Goal: Task Accomplishment & Management: Manage account settings

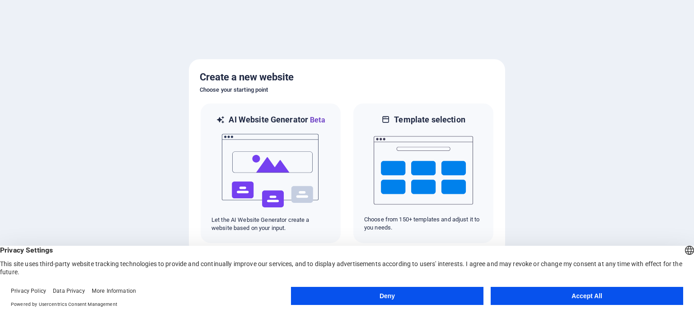
click at [604, 296] on button "Accept All" at bounding box center [587, 296] width 192 height 18
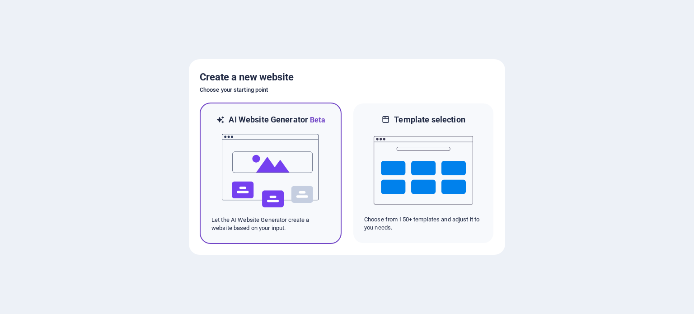
click at [260, 163] on img at bounding box center [270, 171] width 99 height 90
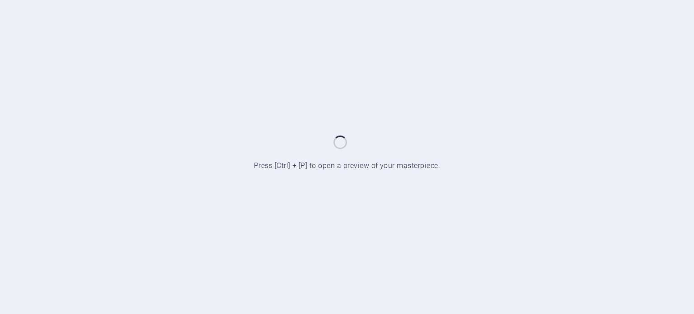
click at [644, 14] on div at bounding box center [347, 157] width 694 height 314
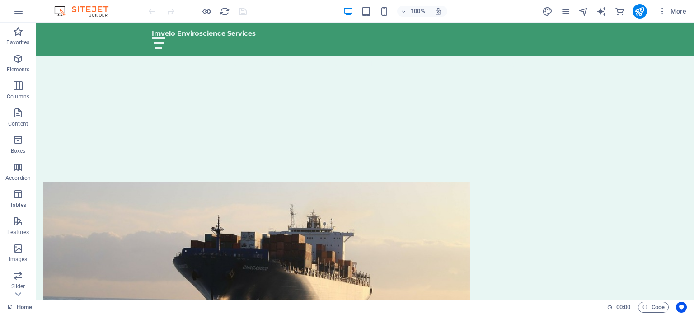
scroll to position [298, 0]
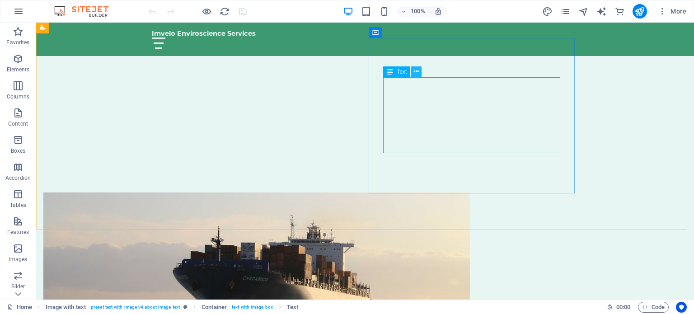
click at [416, 71] on icon at bounding box center [416, 71] width 5 height 9
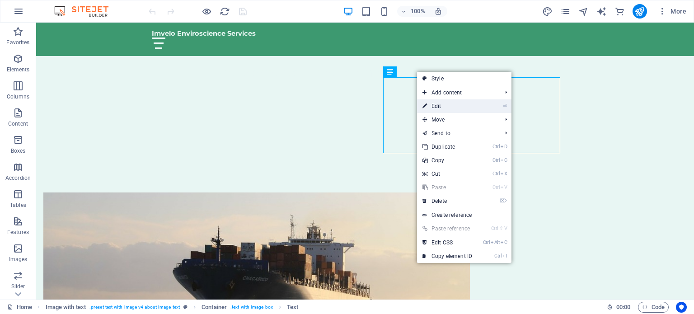
click at [439, 103] on link "⏎ Edit" at bounding box center [447, 106] width 61 height 14
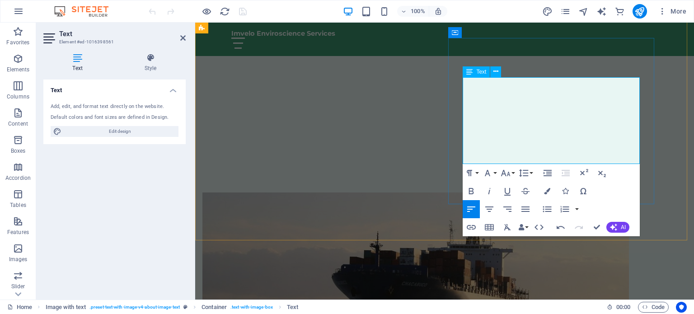
drag, startPoint x: 502, startPoint y: 94, endPoint x: 616, endPoint y: 91, distance: 114.3
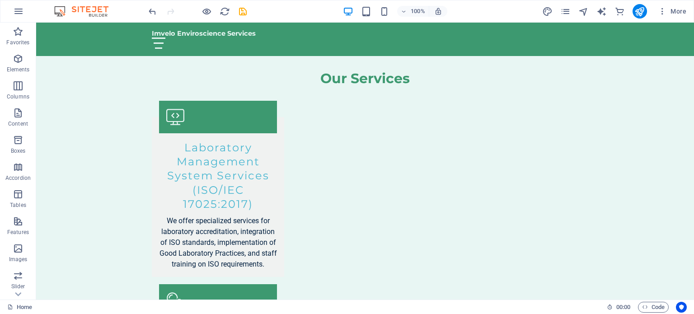
scroll to position [835, 0]
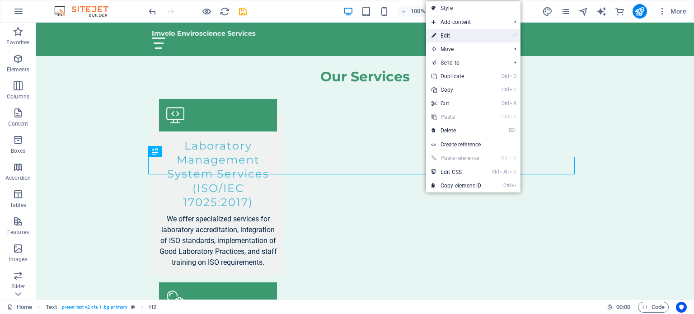
click at [450, 34] on link "⏎ Edit" at bounding box center [456, 36] width 61 height 14
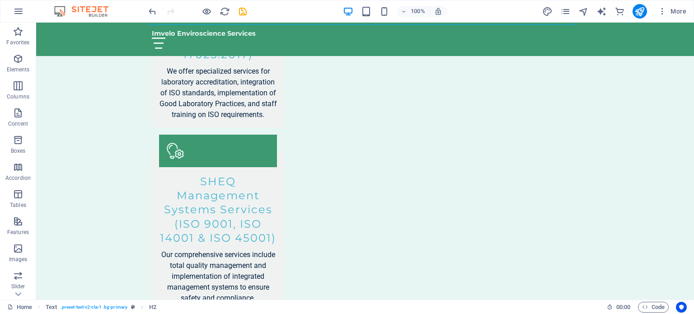
scroll to position [985, 0]
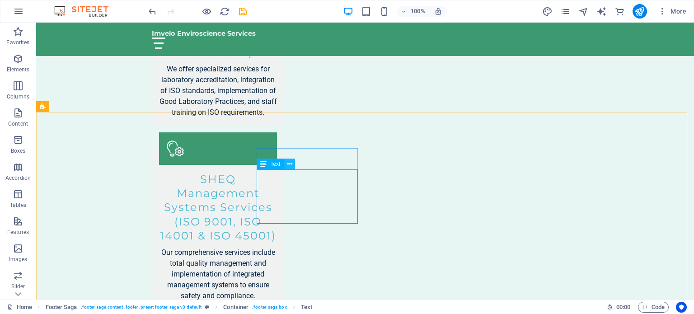
click at [289, 164] on icon at bounding box center [289, 164] width 5 height 9
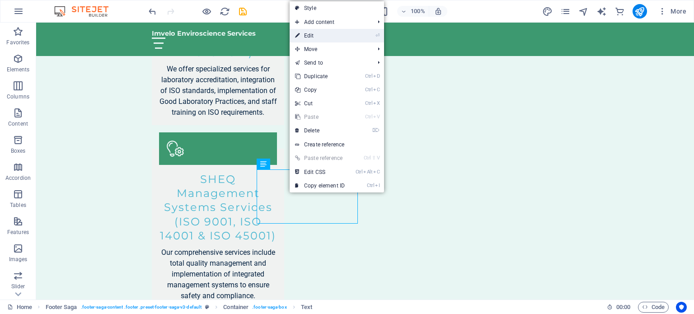
click at [314, 32] on link "⏎ Edit" at bounding box center [320, 36] width 61 height 14
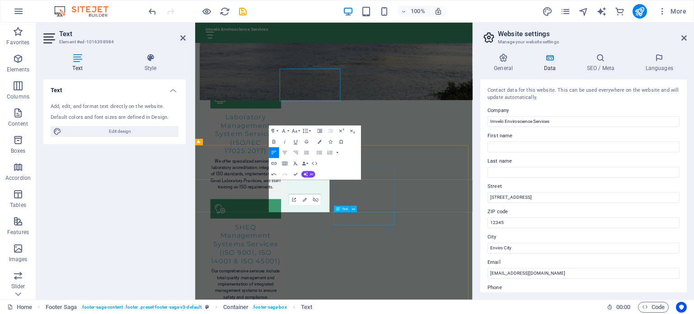
scroll to position [1055, 0]
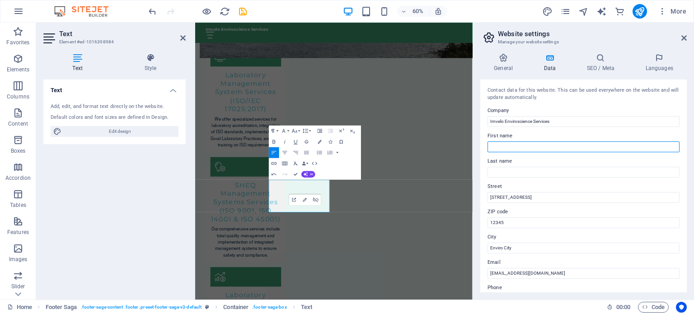
click at [505, 148] on input "First name" at bounding box center [584, 146] width 192 height 11
type input "Bhekumuzi"
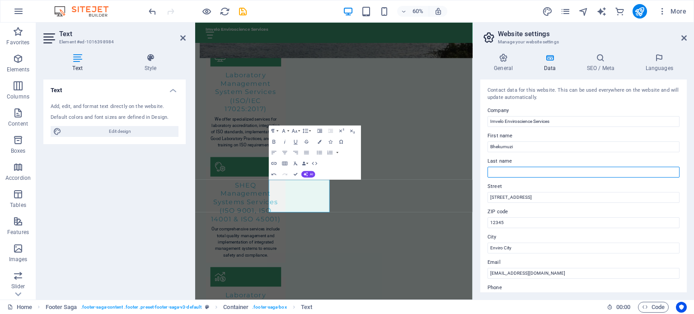
type input "Mkondwane"
drag, startPoint x: 687, startPoint y: 177, endPoint x: 690, endPoint y: 202, distance: 24.5
click at [690, 202] on div "General Data SEO / Meta Languages Website name [DOMAIN_NAME] Logo Drag files he…" at bounding box center [583, 172] width 221 height 253
drag, startPoint x: 686, startPoint y: 176, endPoint x: 686, endPoint y: 207, distance: 30.7
click at [685, 216] on div "Contact data for this website. This can be used everywhere on the website and w…" at bounding box center [583, 186] width 206 height 213
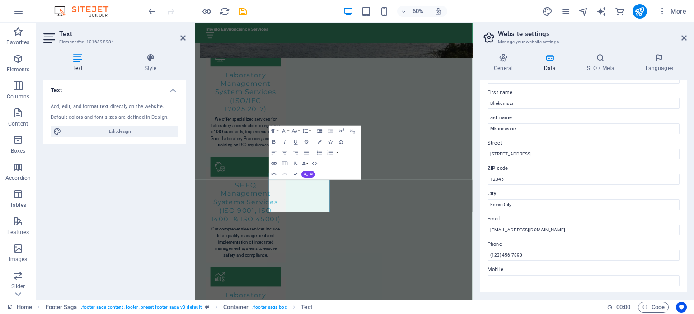
scroll to position [43, 0]
click at [537, 231] on input "[EMAIL_ADDRESS][DOMAIN_NAME]" at bounding box center [584, 230] width 192 height 11
type input "i"
type input "[EMAIL_ADDRESS][DOMAIN_NAME]"
click at [525, 255] on input "(123) 456-7890" at bounding box center [584, 255] width 192 height 11
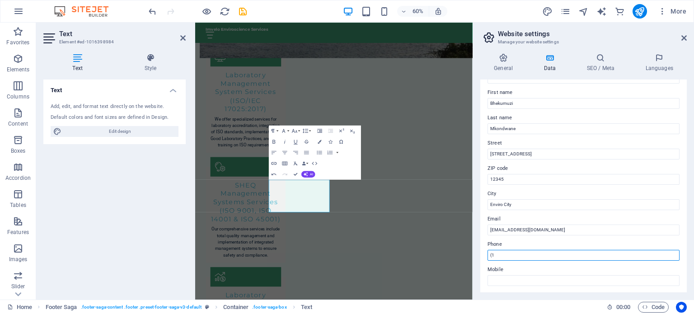
type input "("
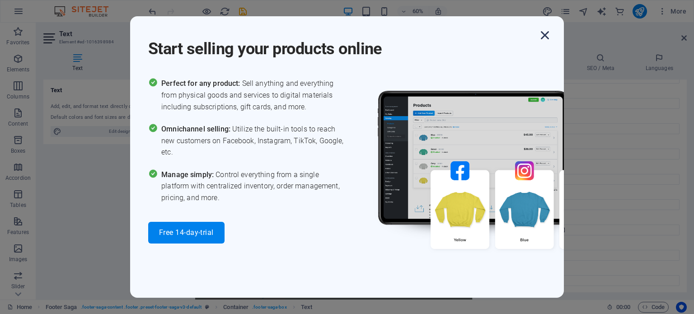
click at [543, 35] on icon "button" at bounding box center [545, 35] width 16 height 16
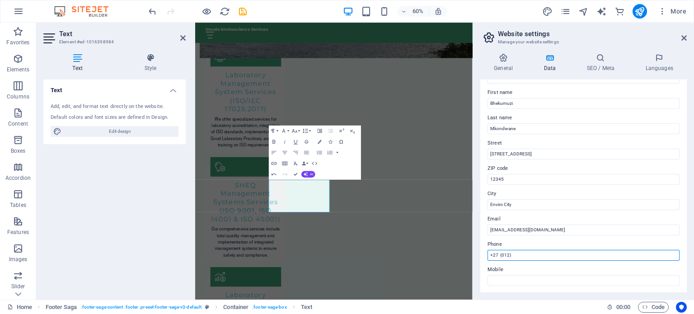
click at [521, 256] on input "+27 (012)" at bounding box center [584, 255] width 192 height 11
paste input "0070772"
click at [519, 253] on input "[PHONE_NUMBER]" at bounding box center [584, 255] width 192 height 11
type input "[PHONE_NUMBER]"
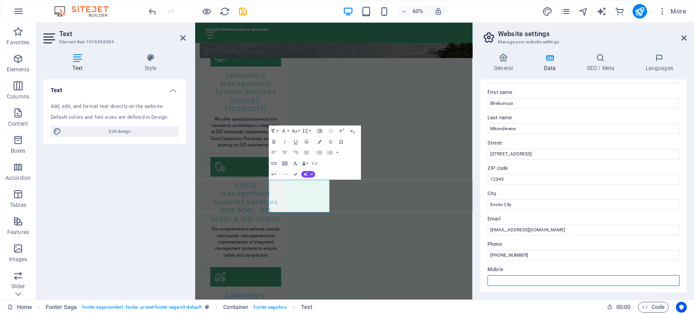
click at [499, 280] on input "Mobile" at bounding box center [584, 280] width 192 height 11
type input "+"
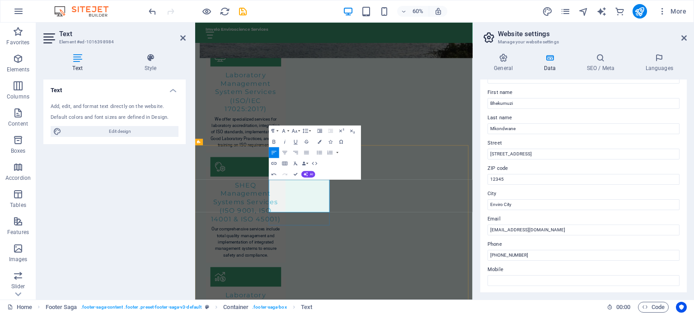
drag, startPoint x: 398, startPoint y: 321, endPoint x: 343, endPoint y: 323, distance: 55.2
copy p "[PHONE_NUMBER]"
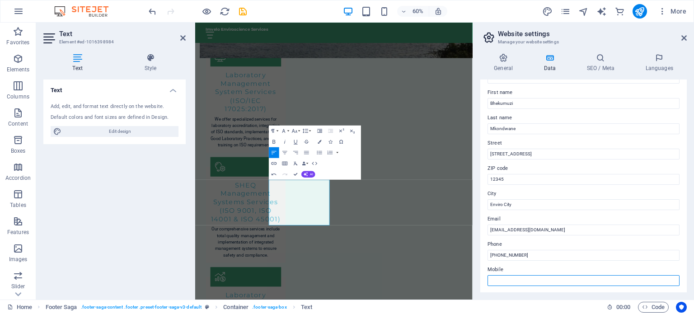
click at [514, 277] on input "Mobile" at bounding box center [584, 280] width 192 height 11
paste input "[PHONE_NUMBER]"
type input "[PHONE_NUMBER]"
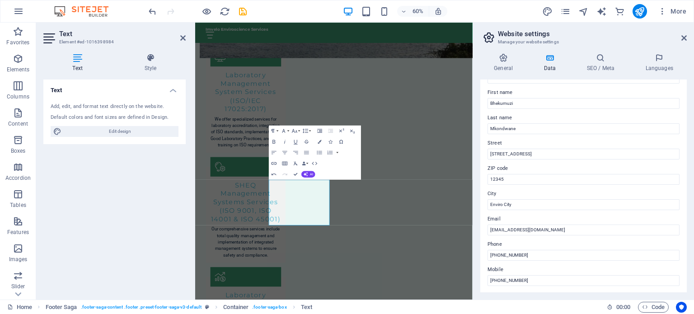
drag, startPoint x: 687, startPoint y: 155, endPoint x: 686, endPoint y: 174, distance: 18.5
click at [686, 174] on div "General Data SEO / Meta Languages Website name [DOMAIN_NAME] Logo Drag files he…" at bounding box center [583, 172] width 221 height 253
drag, startPoint x: 686, startPoint y: 173, endPoint x: 685, endPoint y: 191, distance: 17.7
click at [685, 191] on div "Contact data for this website. This can be used everywhere on the website and w…" at bounding box center [583, 186] width 206 height 213
drag, startPoint x: 684, startPoint y: 189, endPoint x: 687, endPoint y: 200, distance: 10.7
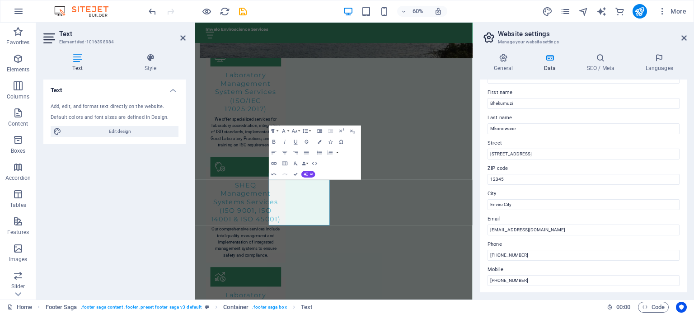
click at [687, 200] on div "General Data SEO / Meta Languages Website name [DOMAIN_NAME] Logo Drag files he…" at bounding box center [583, 172] width 221 height 253
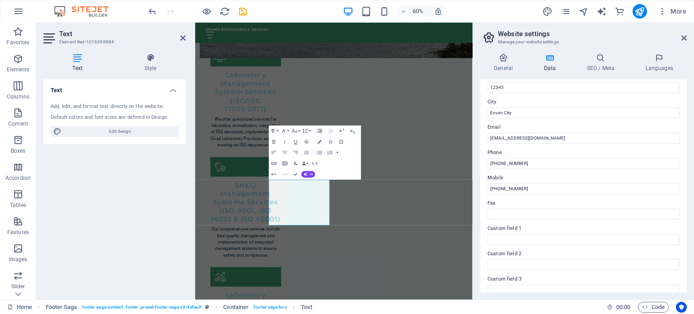
scroll to position [45, 0]
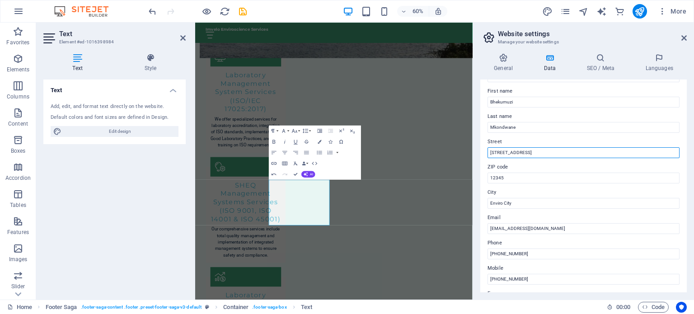
click at [492, 153] on input "[STREET_ADDRESS]" at bounding box center [584, 152] width 192 height 11
type input "[STREET_ADDRESS]"
click at [507, 180] on input "12345" at bounding box center [584, 178] width 192 height 11
type input "1"
type input "1475"
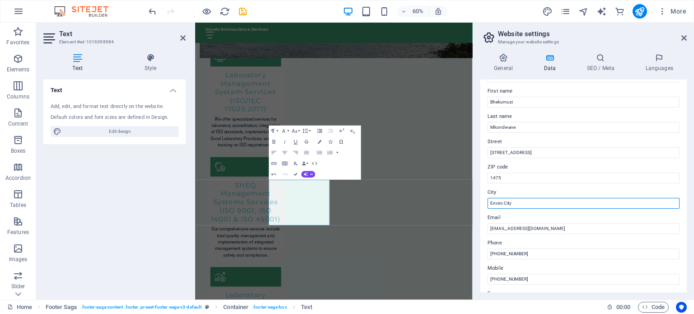
click at [511, 206] on input "Enviro City" at bounding box center [584, 203] width 192 height 11
type input "E"
type input "[GEOGRAPHIC_DATA]"
drag, startPoint x: 687, startPoint y: 194, endPoint x: 689, endPoint y: 234, distance: 39.8
click at [689, 234] on div "General Data SEO / Meta Languages Website name [DOMAIN_NAME] Logo Drag files he…" at bounding box center [583, 172] width 221 height 253
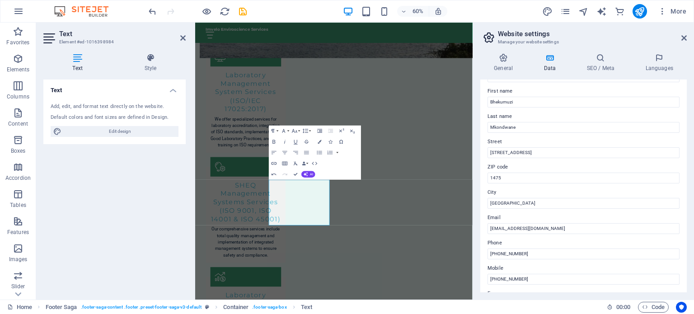
drag, startPoint x: 686, startPoint y: 202, endPoint x: 688, endPoint y: 222, distance: 19.9
click at [688, 222] on div "General Data SEO / Meta Languages Website name [DOMAIN_NAME] Logo Drag files he…" at bounding box center [583, 172] width 221 height 253
drag, startPoint x: 687, startPoint y: 203, endPoint x: 687, endPoint y: 231, distance: 27.6
click at [687, 231] on div "General Data SEO / Meta Languages Website name [DOMAIN_NAME] Logo Drag files he…" at bounding box center [583, 172] width 221 height 253
drag, startPoint x: 686, startPoint y: 202, endPoint x: 686, endPoint y: 224, distance: 21.7
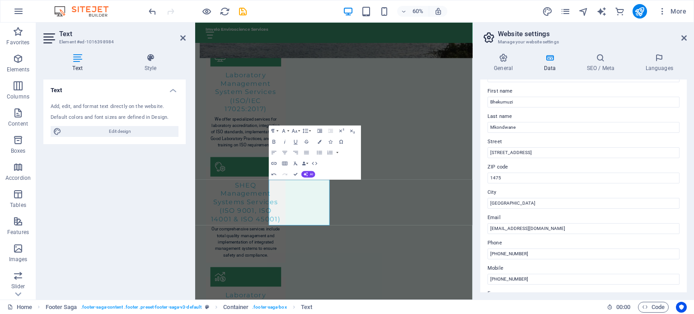
click at [686, 224] on div "Contact data for this website. This can be used everywhere on the website and w…" at bounding box center [583, 186] width 206 height 213
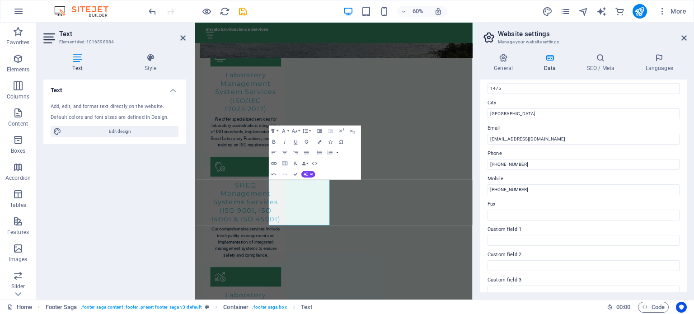
scroll to position [135, 0]
click at [504, 164] on input "[PHONE_NUMBER]" at bounding box center [584, 163] width 192 height 11
type input "[PHONE_NUMBER]"
click at [672, 198] on label "Fax" at bounding box center [584, 203] width 192 height 11
click at [672, 209] on input "Fax" at bounding box center [584, 214] width 192 height 11
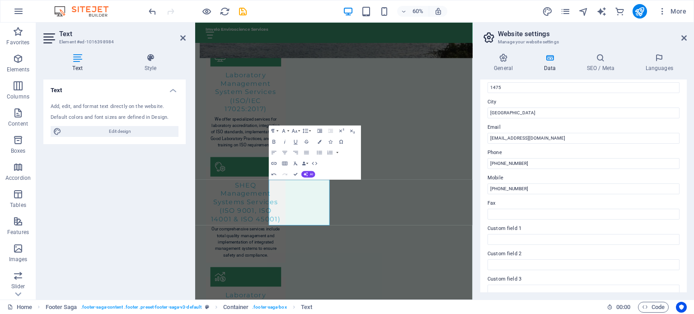
click at [641, 174] on label "Mobile" at bounding box center [584, 178] width 192 height 11
click at [641, 183] on input "[PHONE_NUMBER]" at bounding box center [584, 188] width 192 height 11
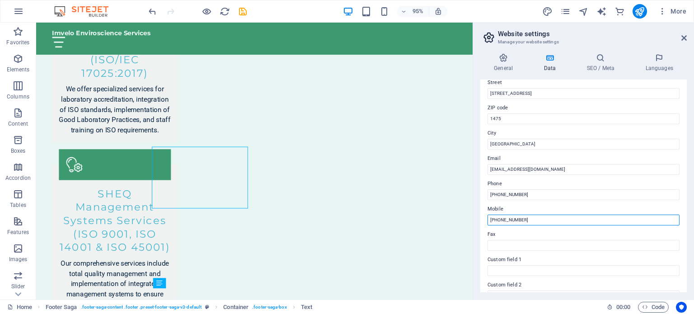
scroll to position [1028, 0]
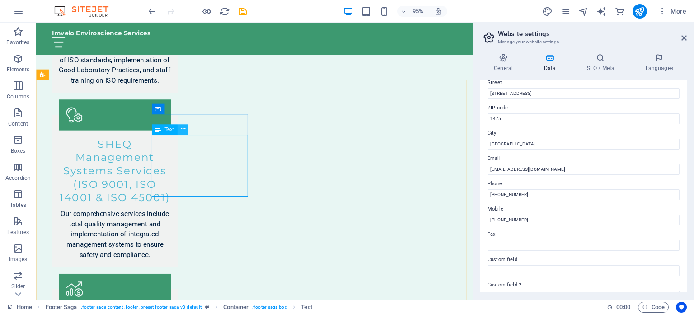
click at [182, 130] on icon at bounding box center [183, 129] width 5 height 9
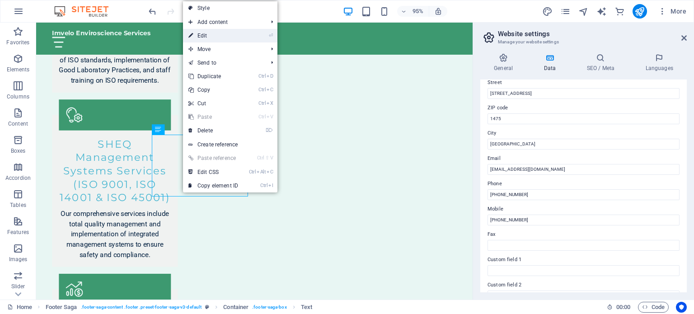
click at [204, 37] on link "⏎ Edit" at bounding box center [213, 36] width 61 height 14
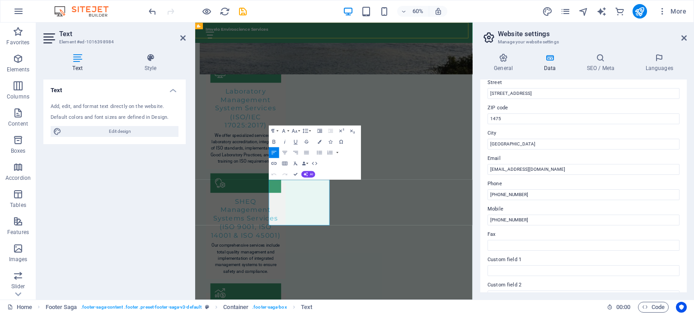
scroll to position [1055, 0]
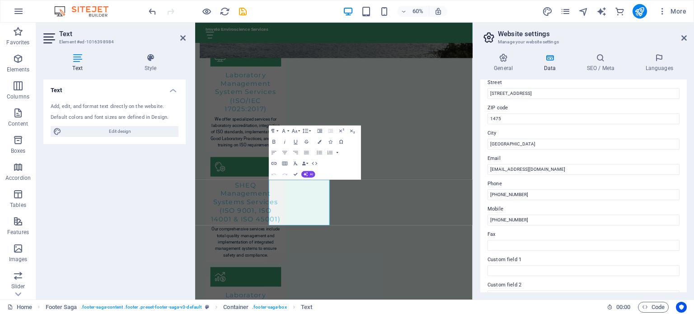
drag, startPoint x: 686, startPoint y: 207, endPoint x: 683, endPoint y: 164, distance: 42.6
click at [683, 164] on div "Contact data for this website. This can be used everywhere on the website and w…" at bounding box center [583, 186] width 206 height 213
click at [490, 93] on input "[STREET_ADDRESS]" at bounding box center [584, 93] width 192 height 11
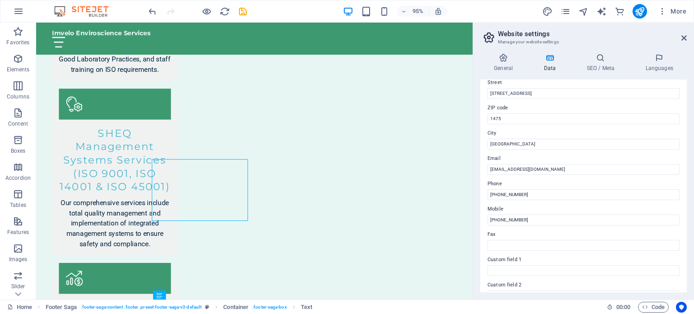
scroll to position [1055, 0]
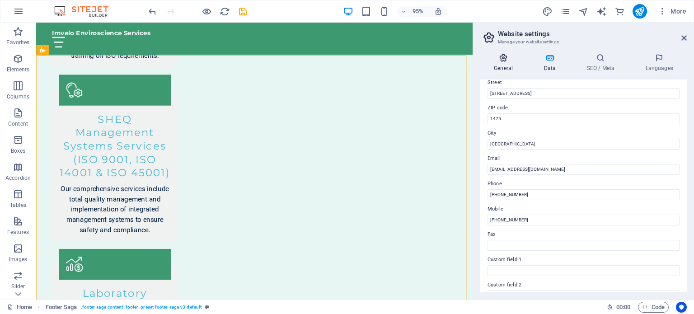
click at [503, 63] on h4 "General" at bounding box center [505, 62] width 50 height 19
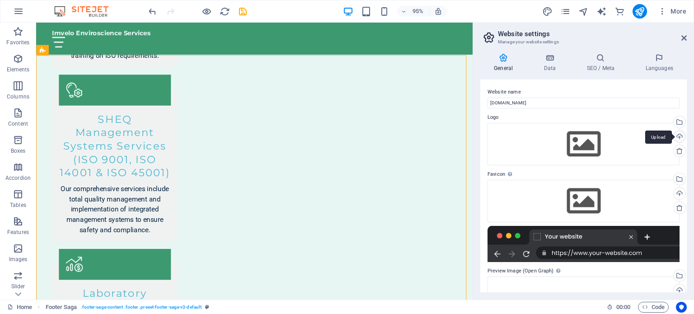
click at [678, 136] on div "Upload" at bounding box center [679, 138] width 14 height 14
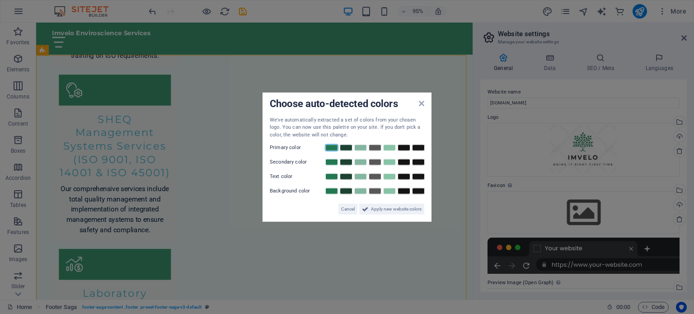
click at [333, 150] on link at bounding box center [332, 147] width 14 height 7
click at [363, 162] on link at bounding box center [361, 162] width 14 height 7
click at [378, 207] on span "Apply new website colors" at bounding box center [396, 209] width 51 height 11
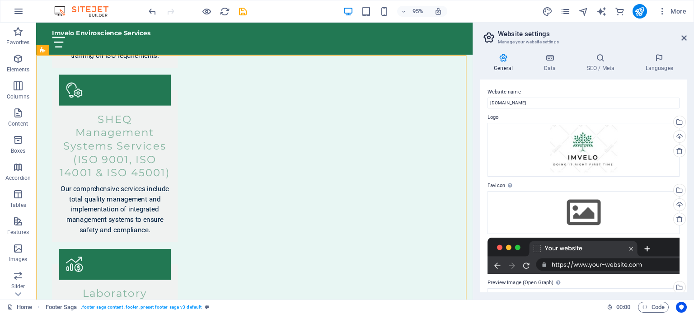
click at [483, 150] on div "Website name [DOMAIN_NAME] Logo Drag files here, click to choose files or selec…" at bounding box center [583, 186] width 206 height 213
click at [504, 58] on icon at bounding box center [503, 57] width 46 height 9
click at [475, 43] on aside "Website settings Manage your website settings General Data SEO / Meta Languages…" at bounding box center [583, 161] width 221 height 277
click at [550, 59] on icon at bounding box center [549, 57] width 39 height 9
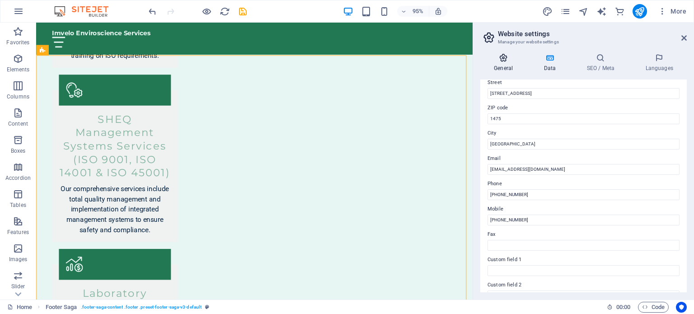
click at [501, 58] on icon at bounding box center [503, 57] width 46 height 9
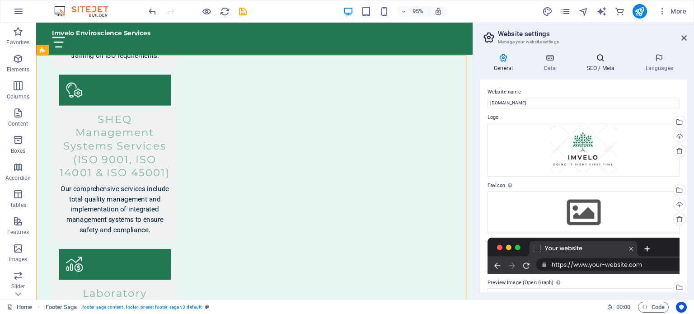
click at [600, 61] on icon at bounding box center [600, 57] width 55 height 9
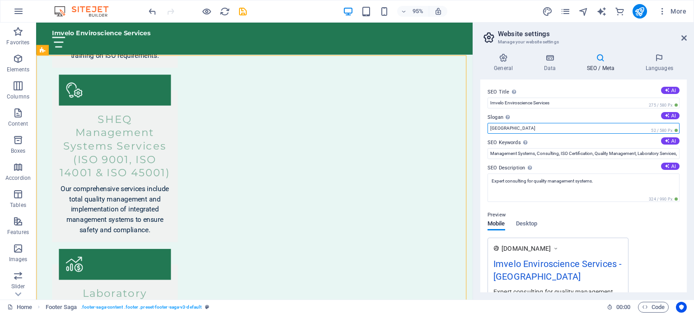
click at [508, 128] on input "[GEOGRAPHIC_DATA]" at bounding box center [584, 128] width 192 height 11
type input "B"
type input "S"
type input "SHEQ Systems"
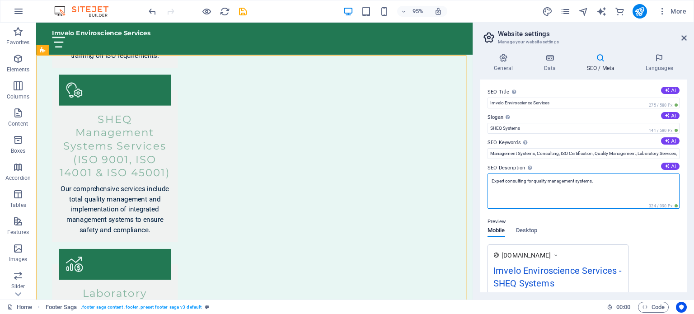
click at [535, 181] on textarea "Expert consulting for quality management systems." at bounding box center [584, 191] width 192 height 35
click at [554, 182] on textarea "quality management systems." at bounding box center [584, 191] width 192 height 35
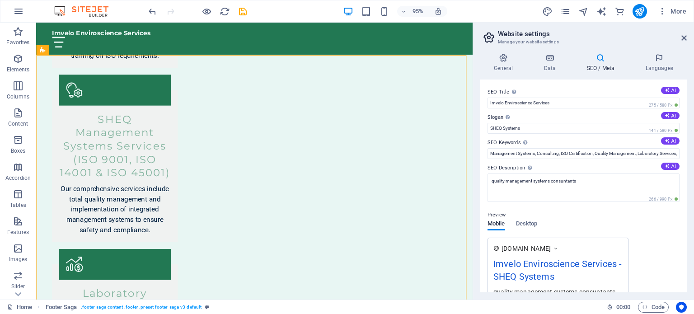
drag, startPoint x: 687, startPoint y: 202, endPoint x: 689, endPoint y: 218, distance: 16.4
click at [689, 219] on div "General Data SEO / Meta Languages Website name [DOMAIN_NAME] Logo Drag files he…" at bounding box center [583, 172] width 221 height 253
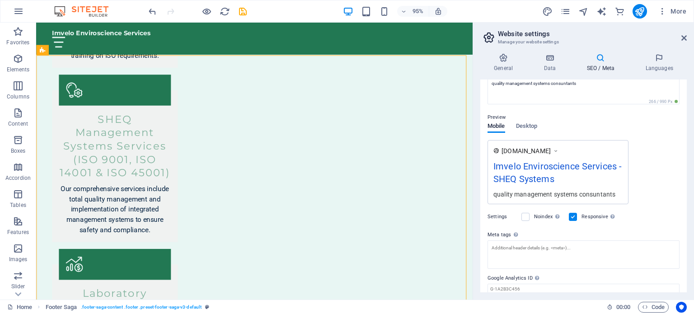
scroll to position [102, 0]
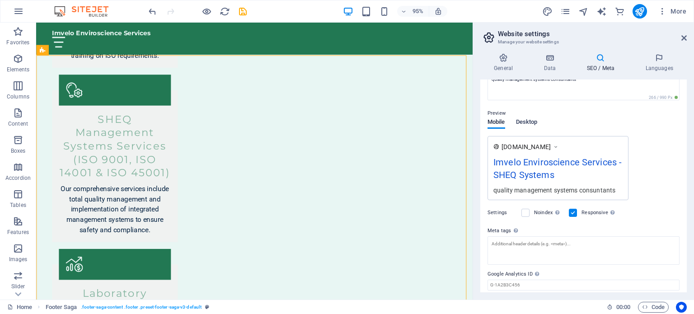
click at [527, 122] on span "Desktop" at bounding box center [527, 123] width 22 height 13
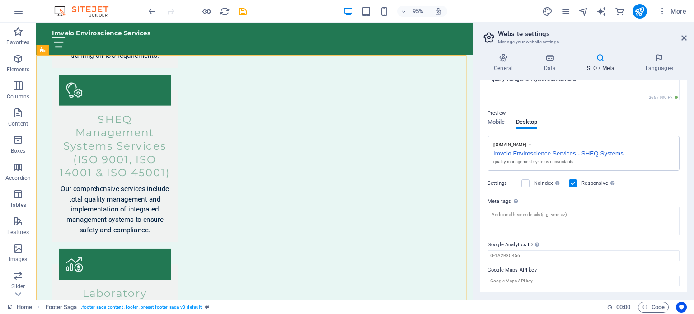
drag, startPoint x: 686, startPoint y: 184, endPoint x: 688, endPoint y: 164, distance: 20.9
click at [688, 164] on div "General Data SEO / Meta Languages Website name [DOMAIN_NAME] Logo Drag files he…" at bounding box center [583, 172] width 221 height 253
drag, startPoint x: 686, startPoint y: 168, endPoint x: 687, endPoint y: 154, distance: 13.6
click at [687, 154] on div "General Data SEO / Meta Languages Website name [DOMAIN_NAME] Logo Drag files he…" at bounding box center [583, 172] width 221 height 253
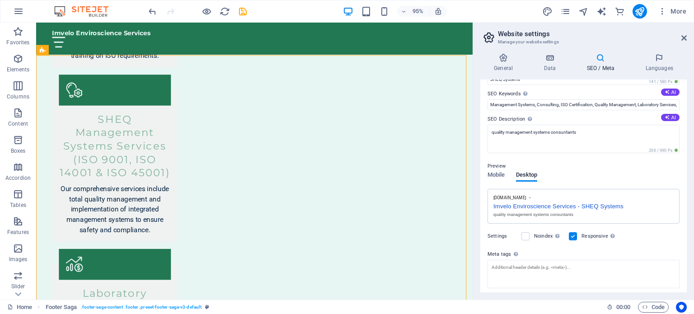
scroll to position [47, 0]
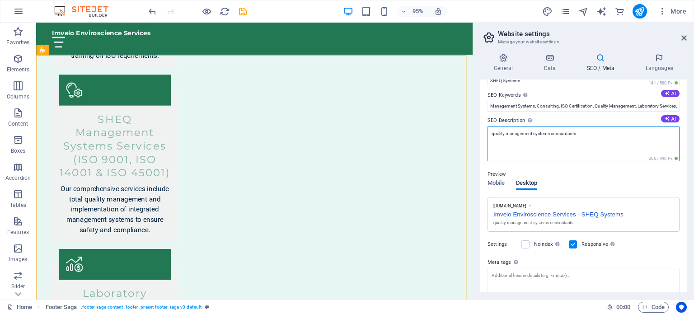
click at [563, 131] on textarea "quality management systems consuntants" at bounding box center [584, 143] width 192 height 35
type textarea "quality management systems consultants"
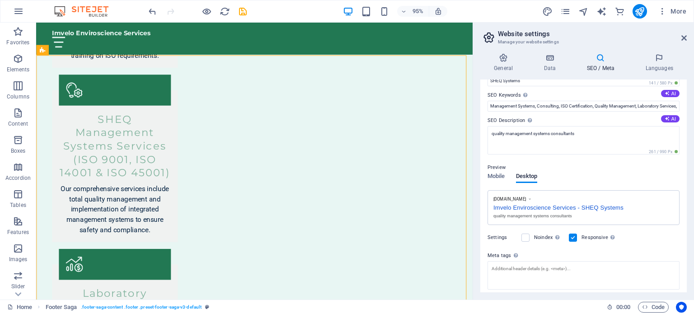
drag, startPoint x: 686, startPoint y: 184, endPoint x: 690, endPoint y: 199, distance: 15.3
click at [690, 199] on div "General Data SEO / Meta Languages Website name [DOMAIN_NAME] Logo Drag files he…" at bounding box center [583, 172] width 221 height 253
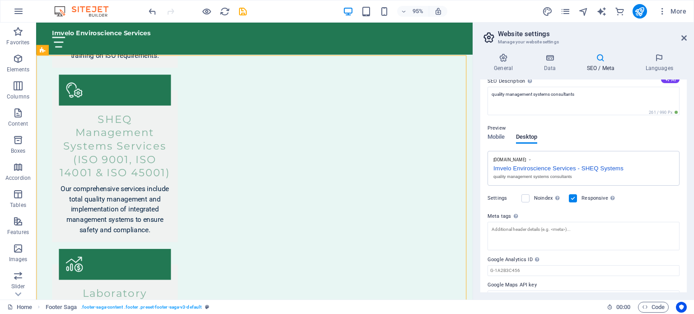
scroll to position [102, 0]
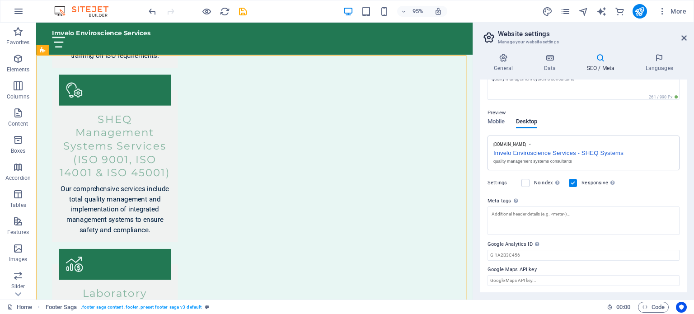
drag, startPoint x: 687, startPoint y: 225, endPoint x: 685, endPoint y: 195, distance: 30.8
click at [685, 195] on div "General Data SEO / Meta Languages Website name [DOMAIN_NAME] Logo Drag files he…" at bounding box center [583, 172] width 221 height 253
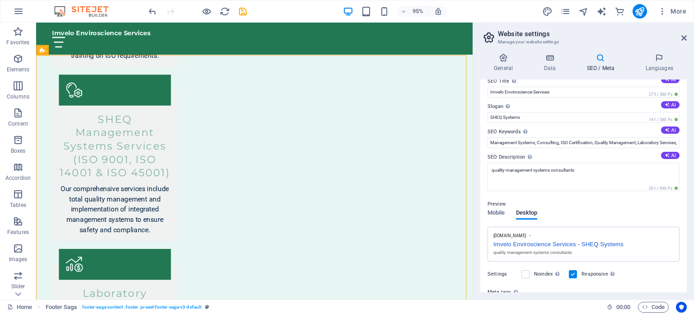
scroll to position [0, 0]
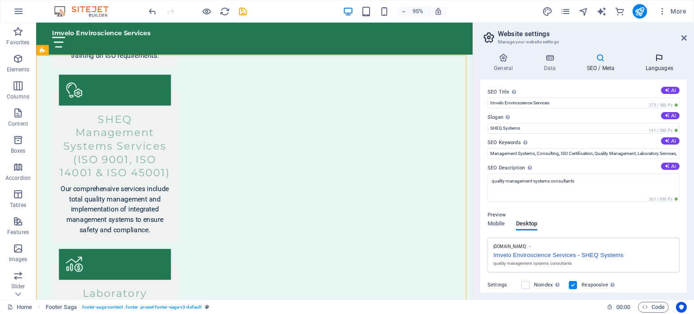
click at [661, 60] on icon at bounding box center [659, 57] width 55 height 9
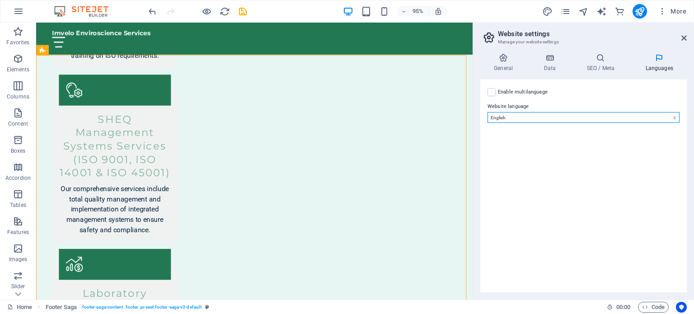
click at [553, 117] on select "Abkhazian Afar Afrikaans Akan Albanian Amharic Arabic Aragonese Armenian Assame…" at bounding box center [584, 117] width 192 height 11
click at [684, 37] on icon at bounding box center [683, 37] width 5 height 7
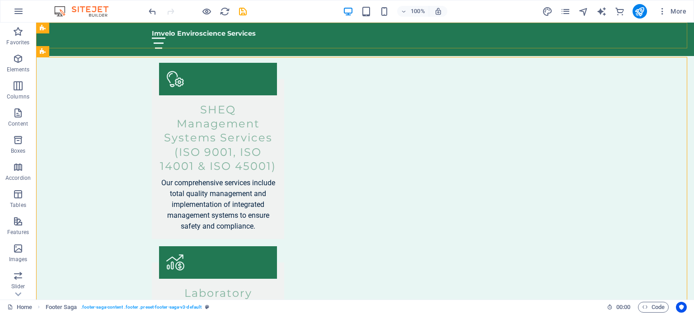
scroll to position [1040, 0]
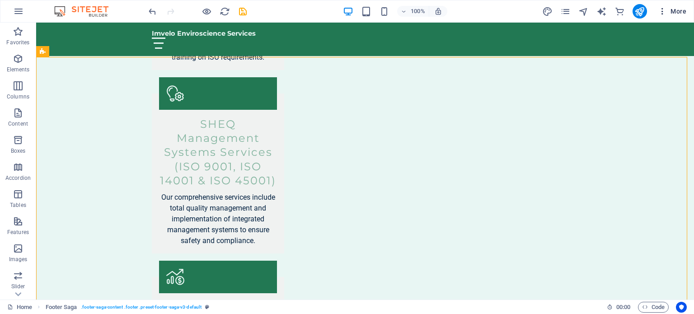
click at [664, 9] on icon "button" at bounding box center [662, 11] width 9 height 9
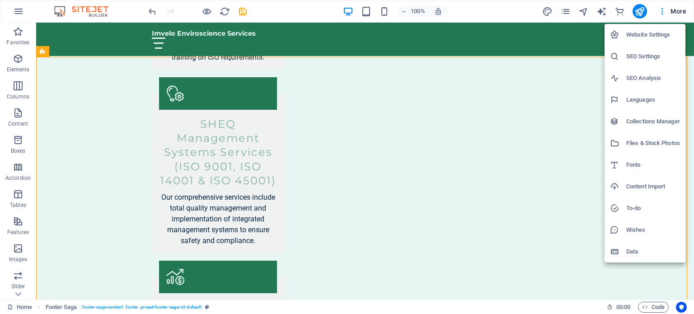
click at [539, 220] on div at bounding box center [347, 157] width 694 height 314
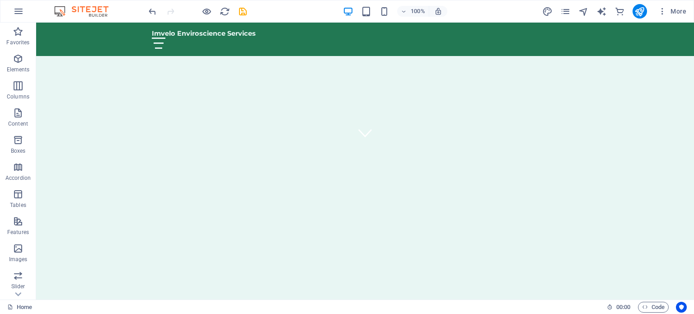
scroll to position [0, 0]
